Goal: Information Seeking & Learning: Learn about a topic

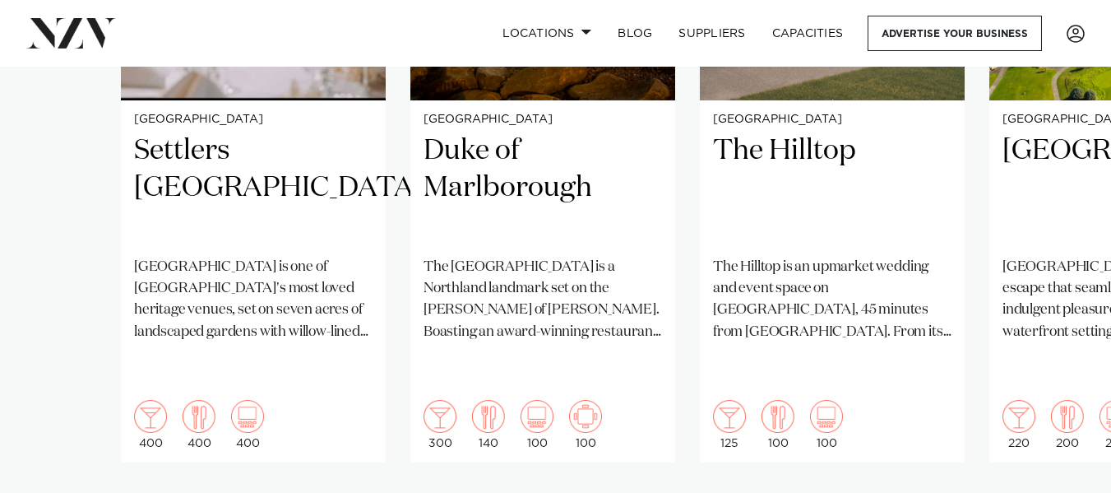
scroll to position [1491, 0]
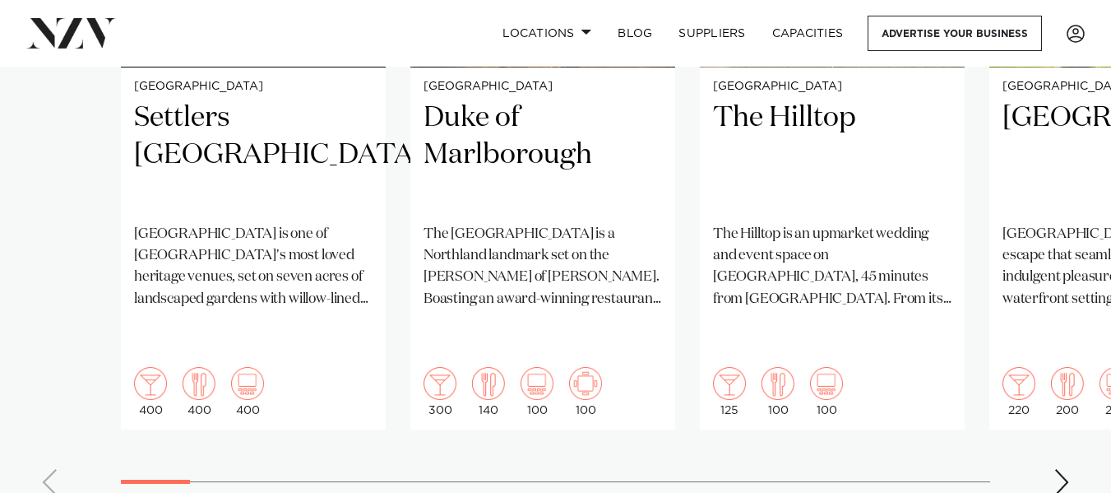
click at [1060, 469] on div "Next slide" at bounding box center [1062, 482] width 16 height 26
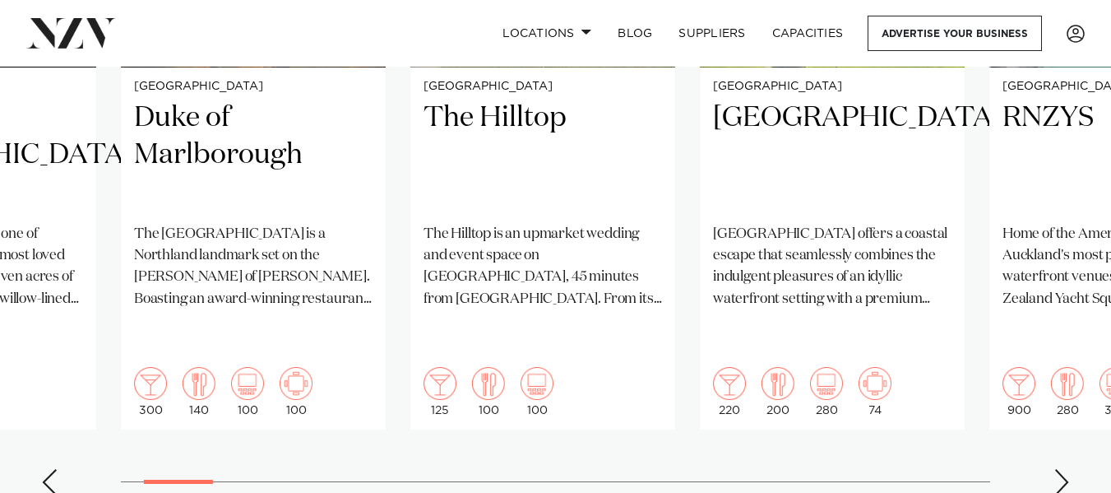
click at [1060, 469] on div "Next slide" at bounding box center [1062, 482] width 16 height 26
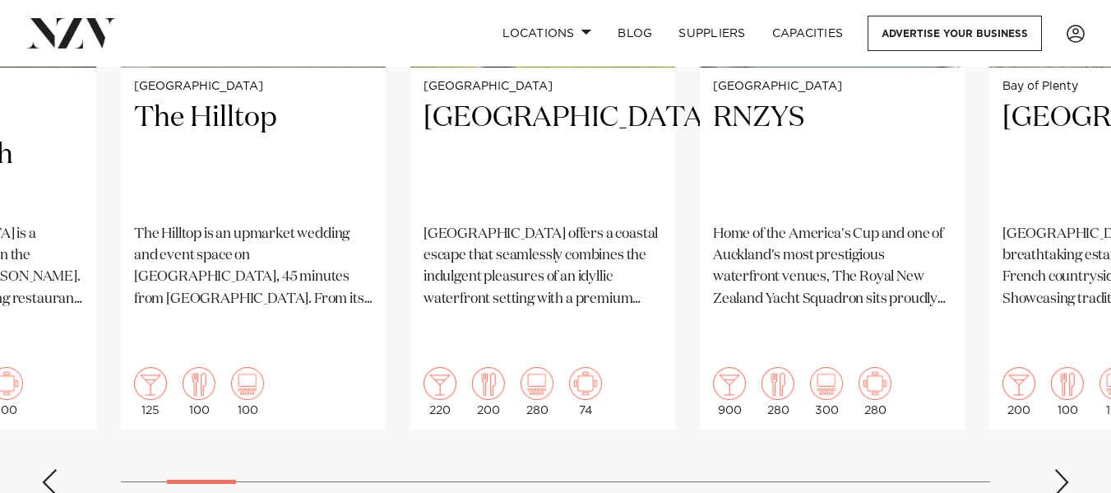
click at [1051, 450] on swiper-container "Auckland Settlers Country Manor Settlers Country Manor is one of West Auckland'…" at bounding box center [555, 110] width 1111 height 796
click at [1060, 469] on div "Next slide" at bounding box center [1062, 482] width 16 height 26
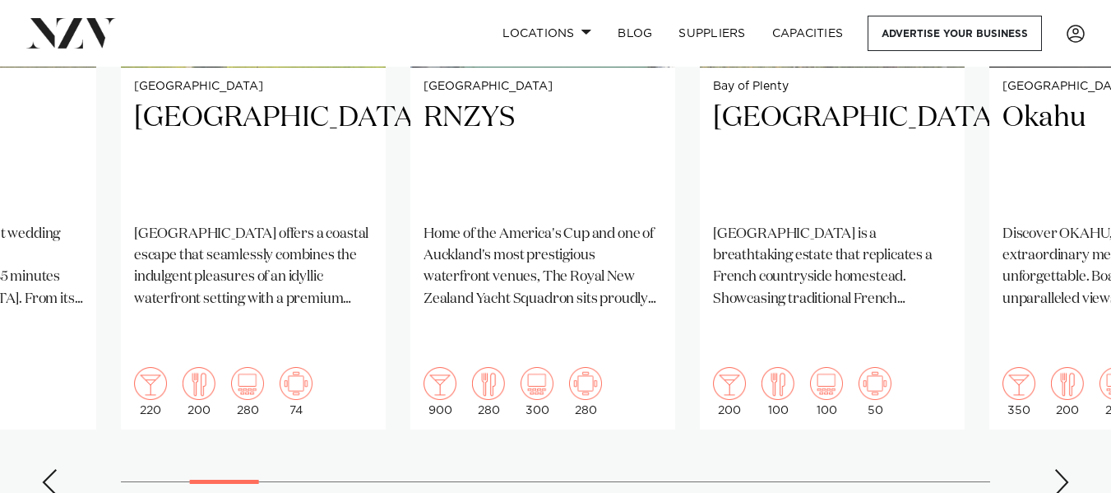
click at [1060, 469] on div "Next slide" at bounding box center [1062, 482] width 16 height 26
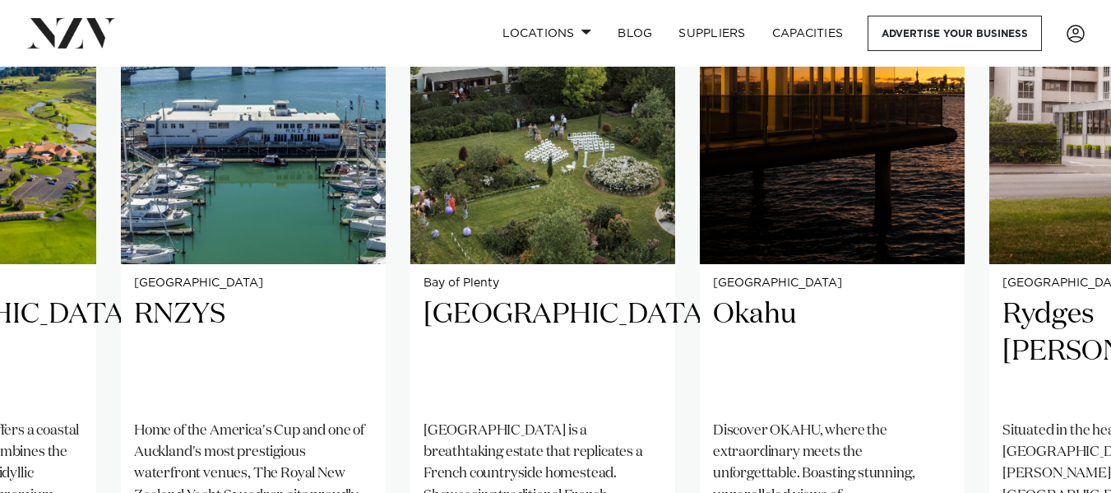
scroll to position [1098, 0]
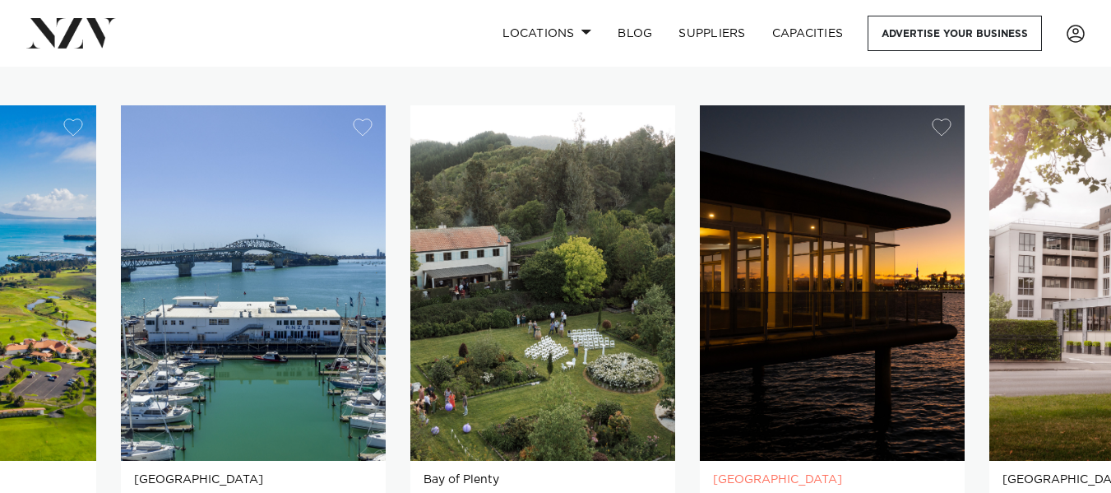
click at [830, 277] on img "7 / 38" at bounding box center [832, 282] width 265 height 355
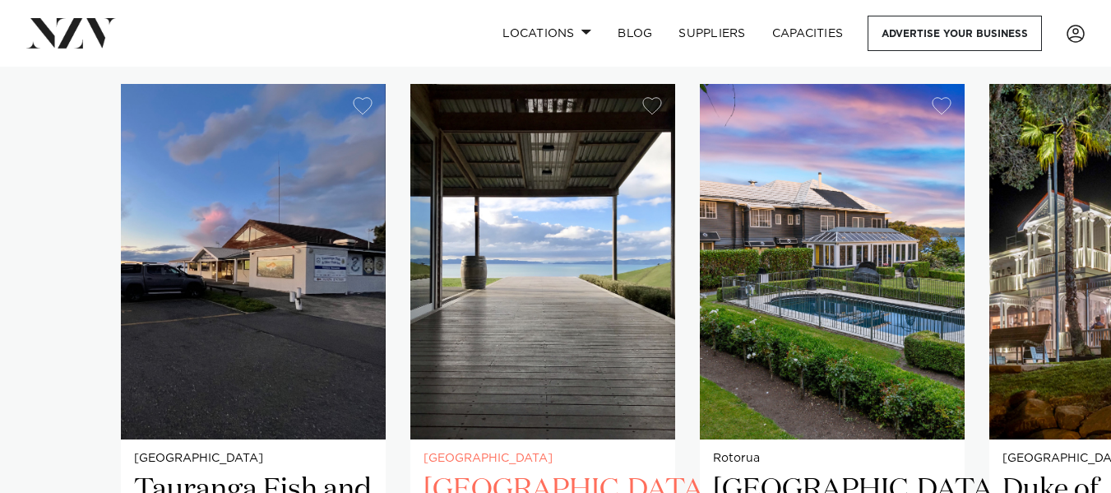
click at [597, 261] on img "2 / 38" at bounding box center [542, 261] width 265 height 355
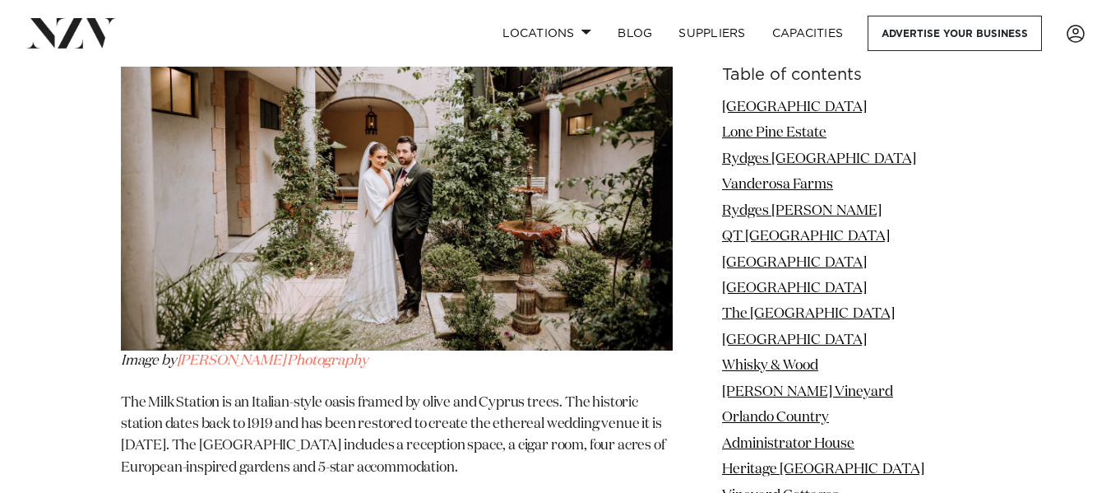
scroll to position [57790, 0]
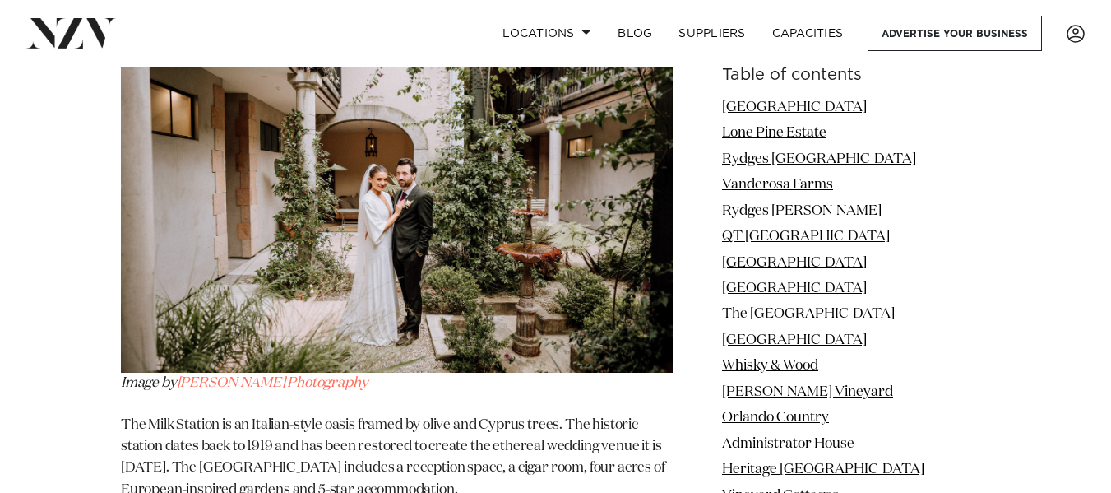
drag, startPoint x: 433, startPoint y: 174, endPoint x: 132, endPoint y: 142, distance: 302.7
copy span "Matakauri Lodge"
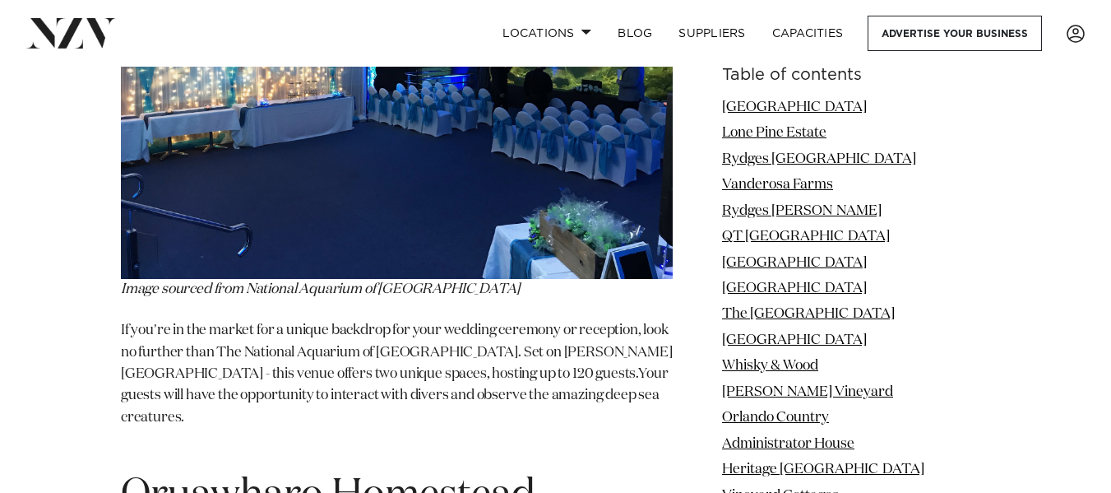
scroll to position [66597, 0]
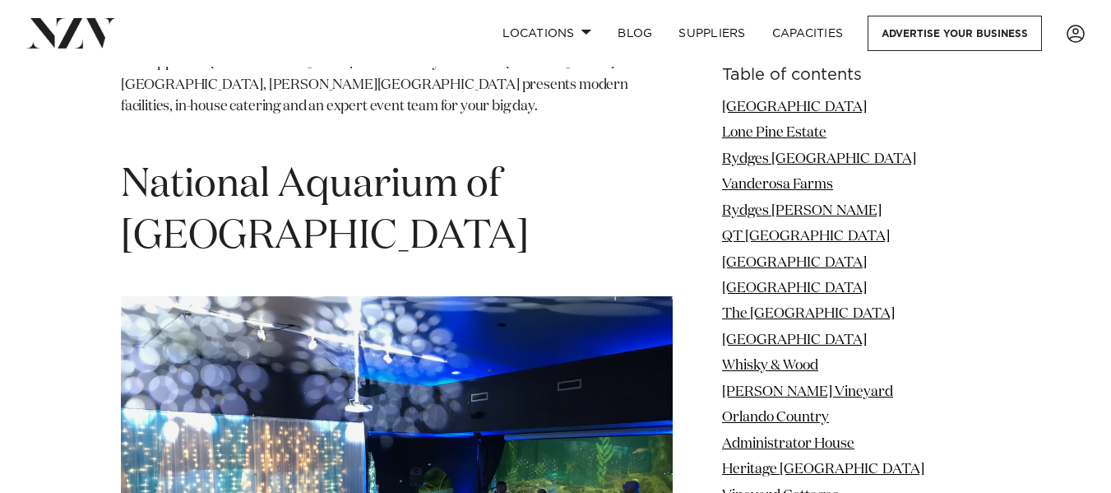
drag, startPoint x: 536, startPoint y: 329, endPoint x: 127, endPoint y: 324, distance: 408.9
copy span "Oruawharo Homestead"
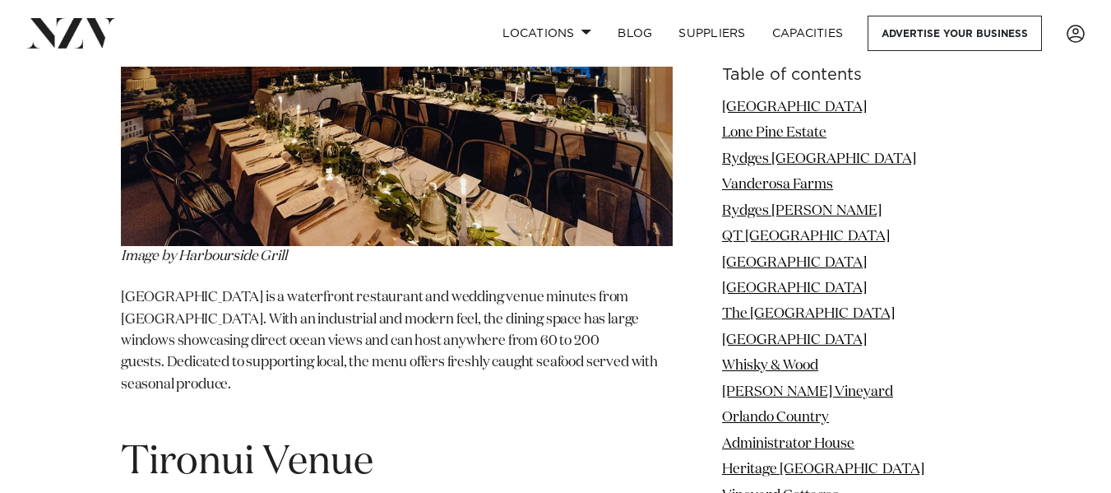
scroll to position [92424, 0]
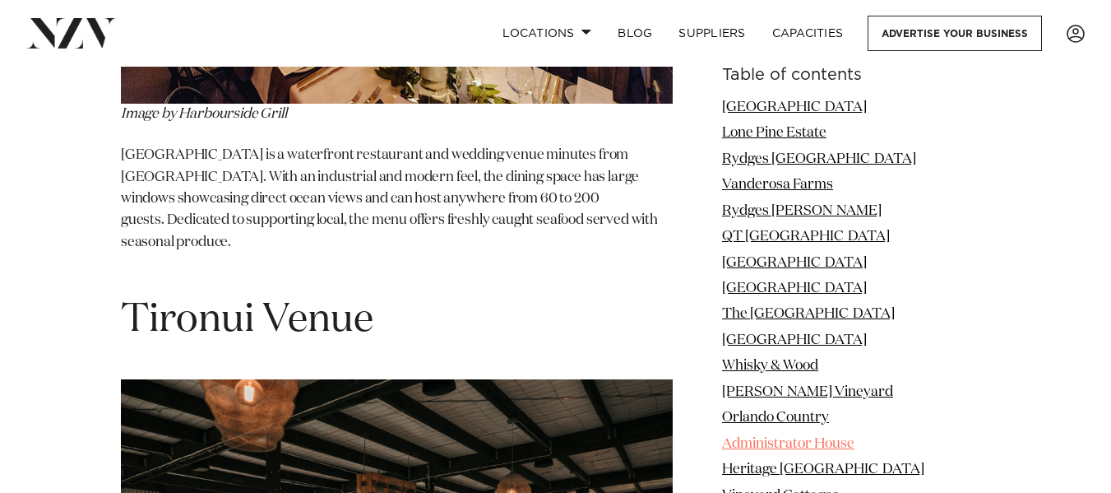
click at [830, 444] on link "Administrator House" at bounding box center [788, 444] width 132 height 14
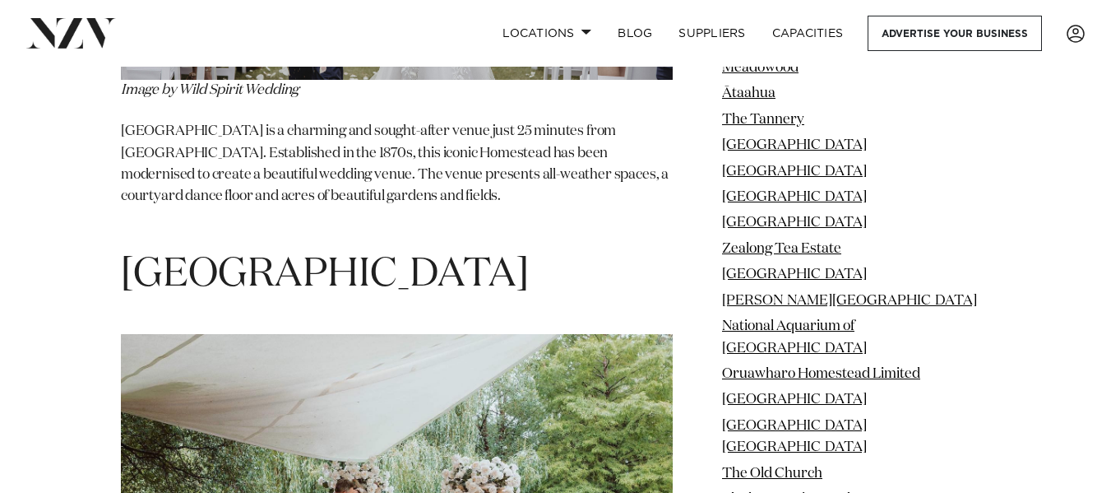
scroll to position [105083, 0]
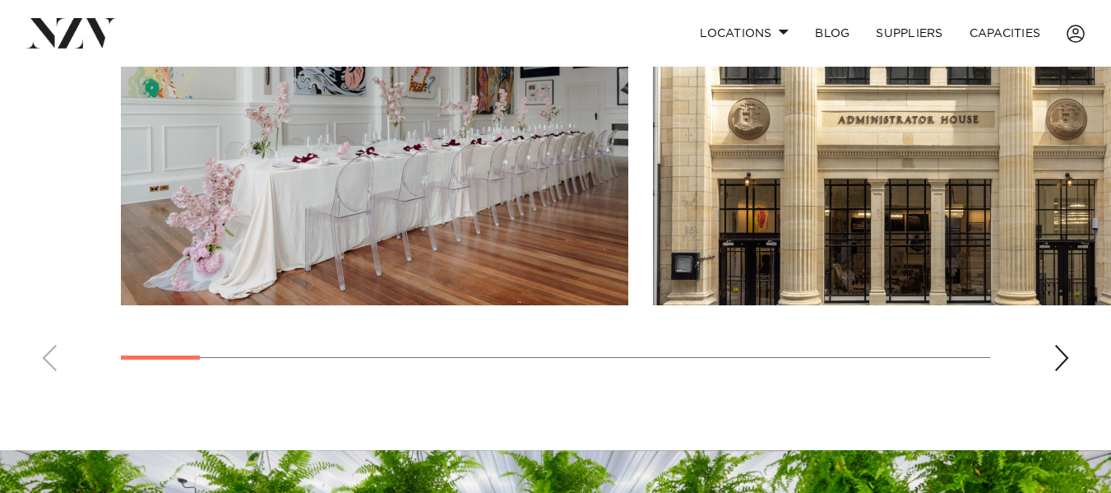
scroll to position [1116, 0]
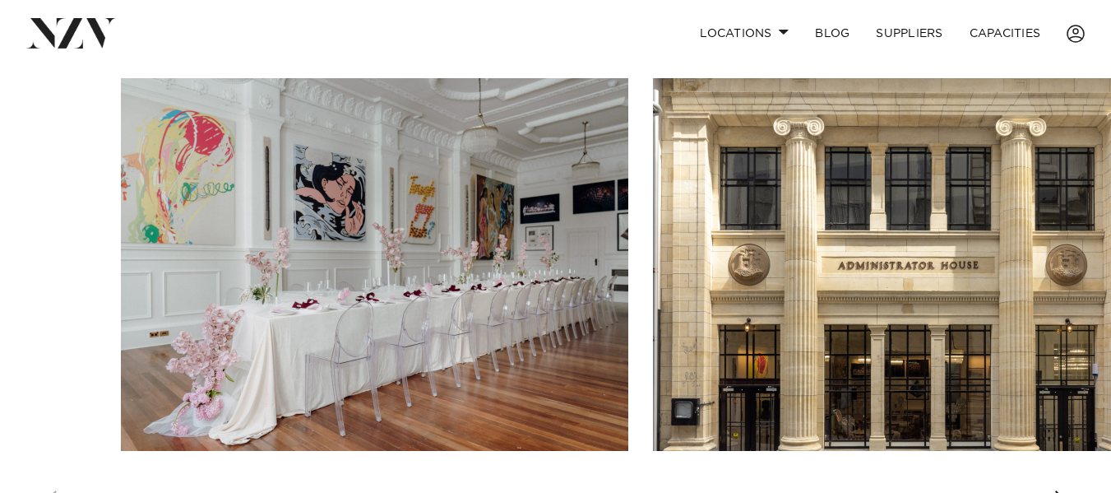
click at [1111, 339] on html "Locations [GEOGRAPHIC_DATA] [GEOGRAPHIC_DATA] [GEOGRAPHIC_DATA] [GEOGRAPHIC_DAT…" at bounding box center [555, 208] width 1111 height 2648
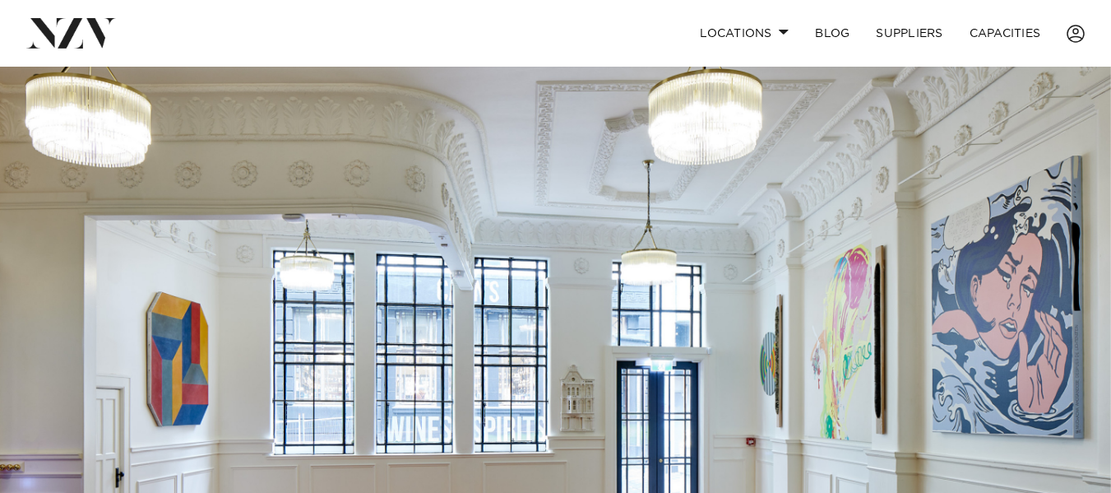
scroll to position [0, 0]
